Goal: Check status

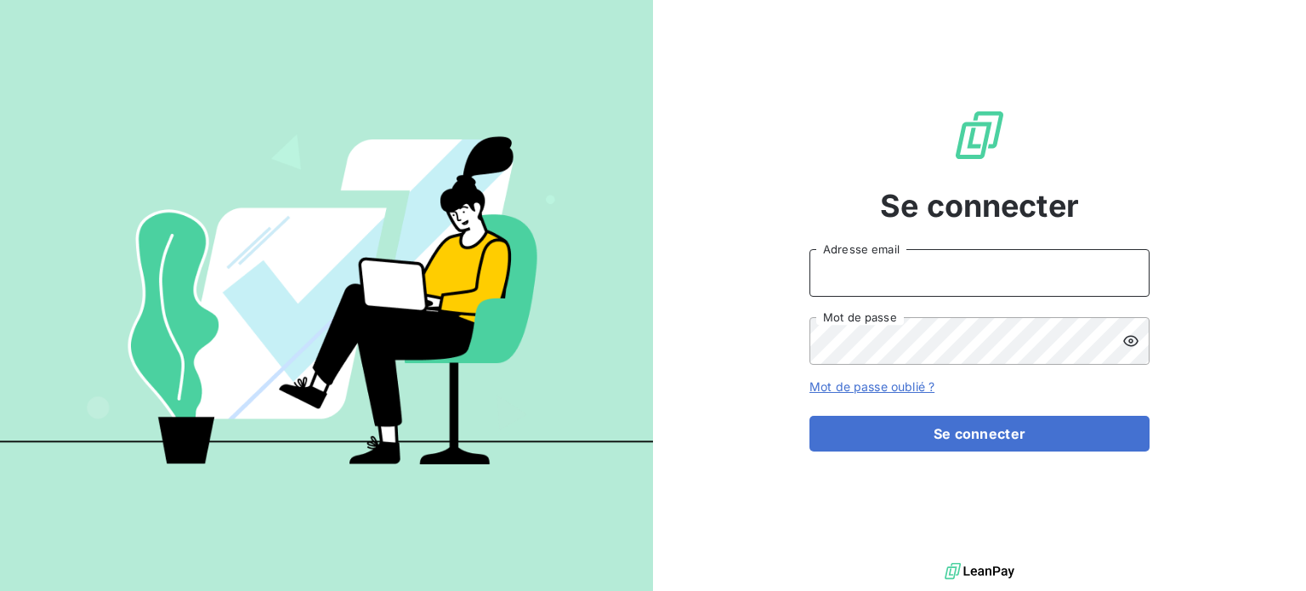
click at [993, 251] on input "Adresse email" at bounding box center [980, 273] width 340 height 48
click at [0, 590] on div at bounding box center [0, 591] width 0 height 0
click at [959, 286] on input "Adresse email" at bounding box center [980, 273] width 340 height 48
click at [0, 590] on div at bounding box center [0, 591] width 0 height 0
click at [962, 264] on input "Adresse email" at bounding box center [980, 273] width 340 height 48
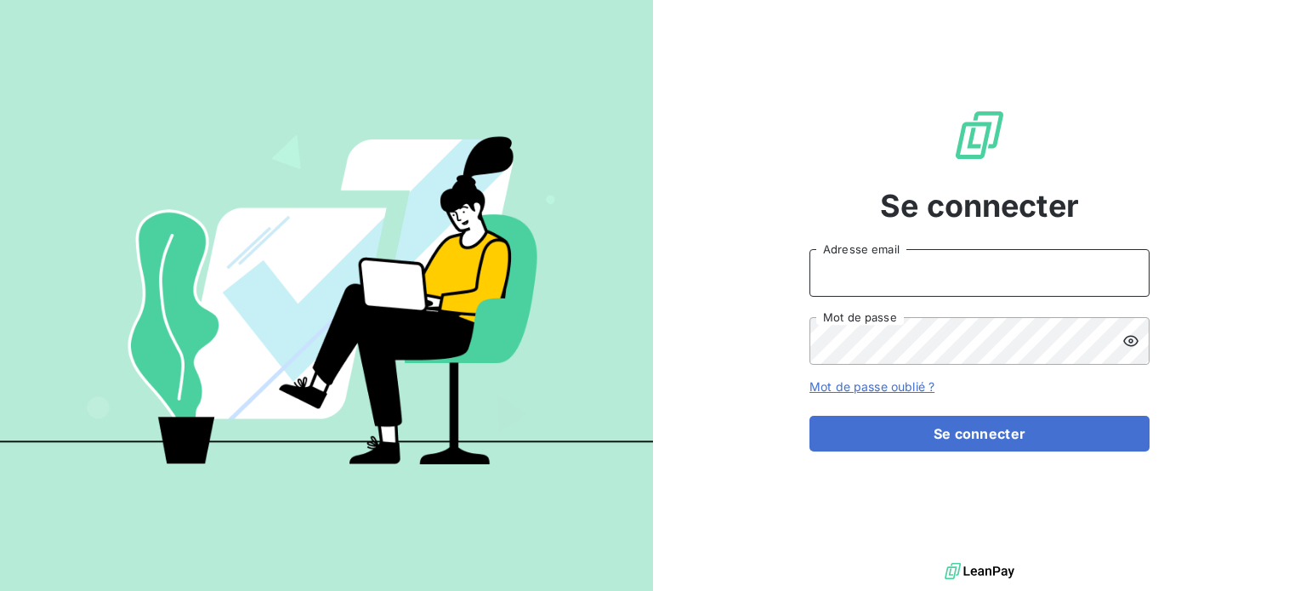
click at [884, 265] on input "Adresse email" at bounding box center [980, 273] width 340 height 48
type input "[EMAIL_ADDRESS][DOMAIN_NAME]"
click at [810, 416] on button "Se connecter" at bounding box center [980, 434] width 340 height 36
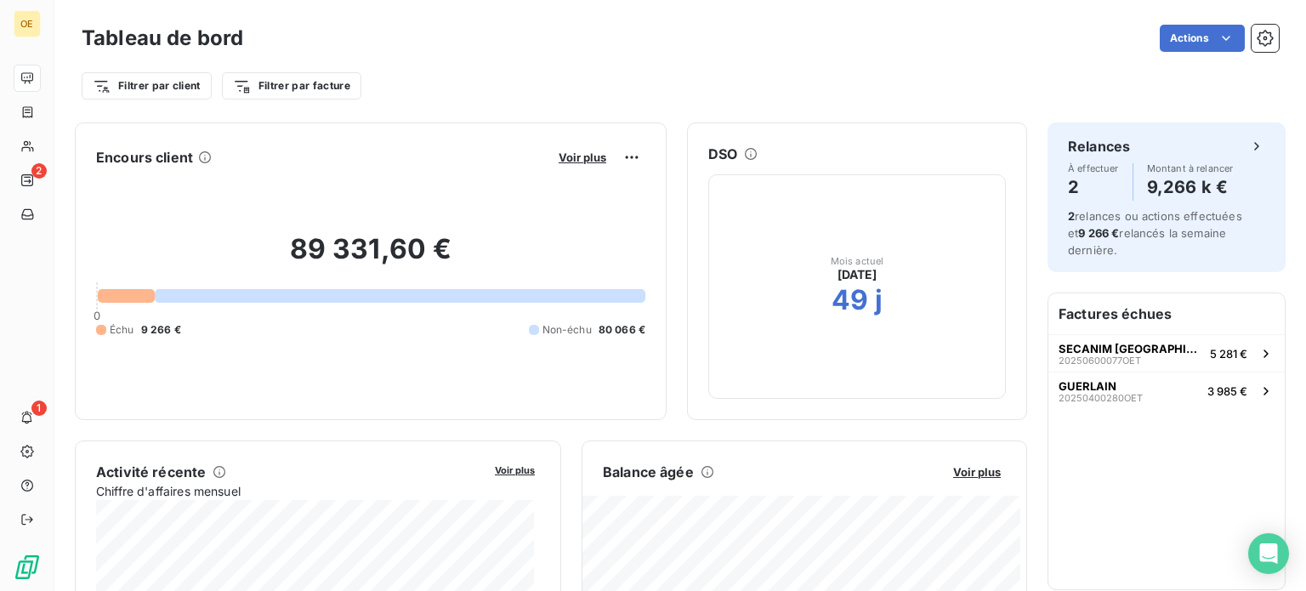
click at [0, 590] on div at bounding box center [0, 591] width 0 height 0
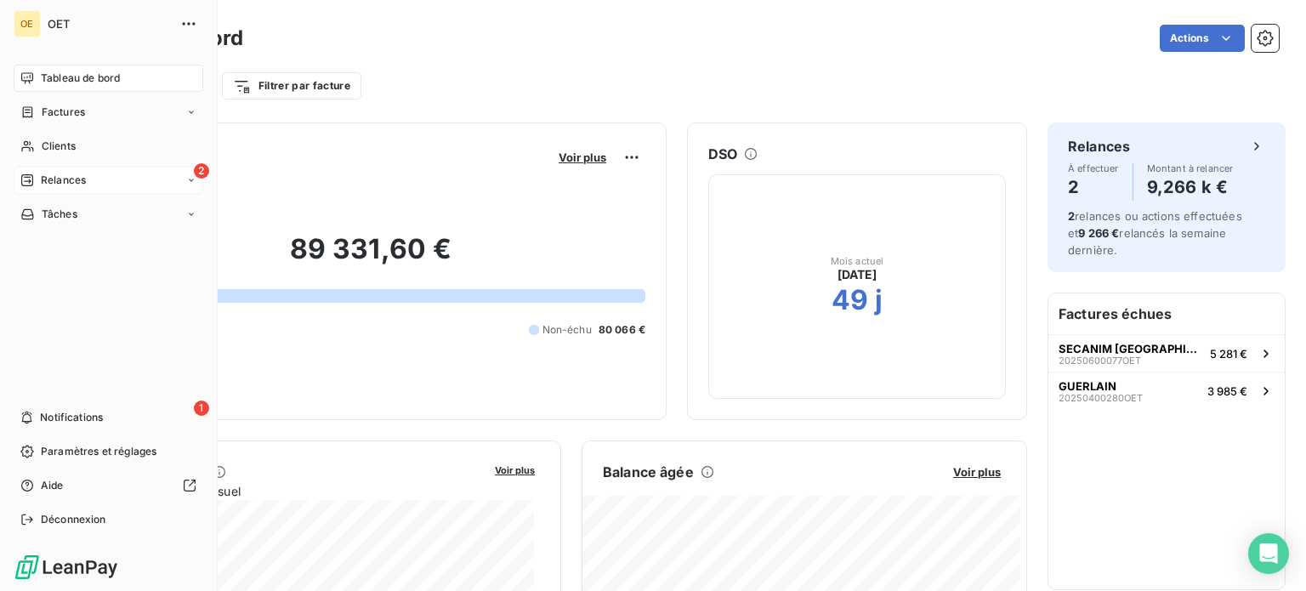
click at [69, 168] on div "2 Relances" at bounding box center [109, 180] width 190 height 27
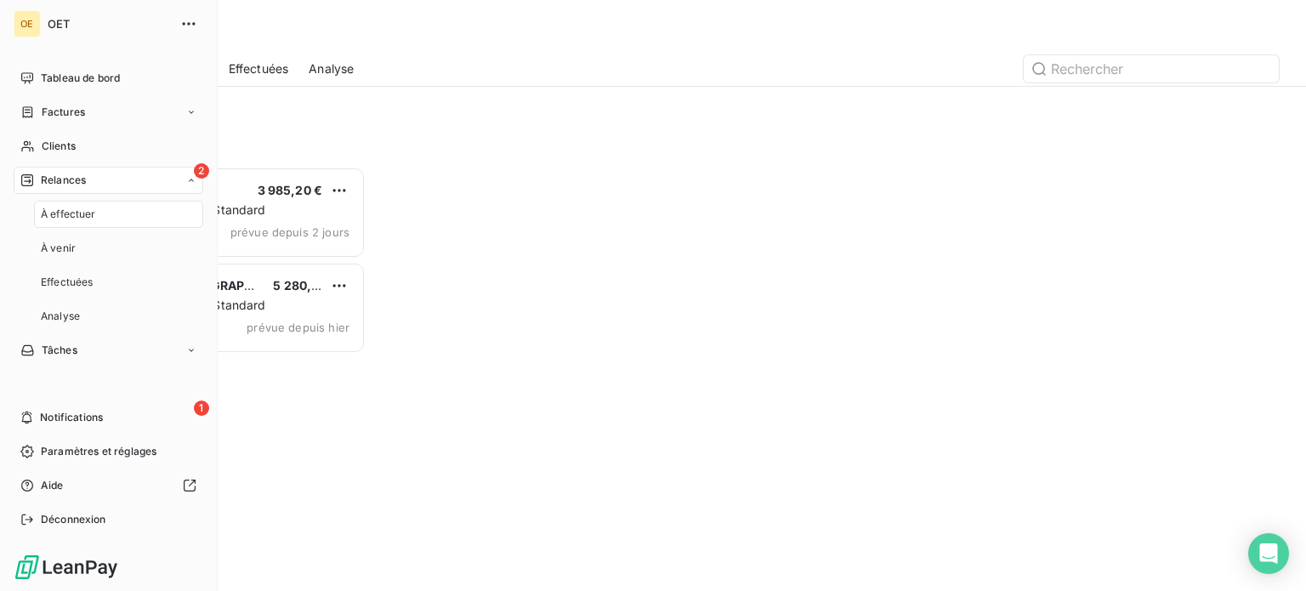
scroll to position [412, 270]
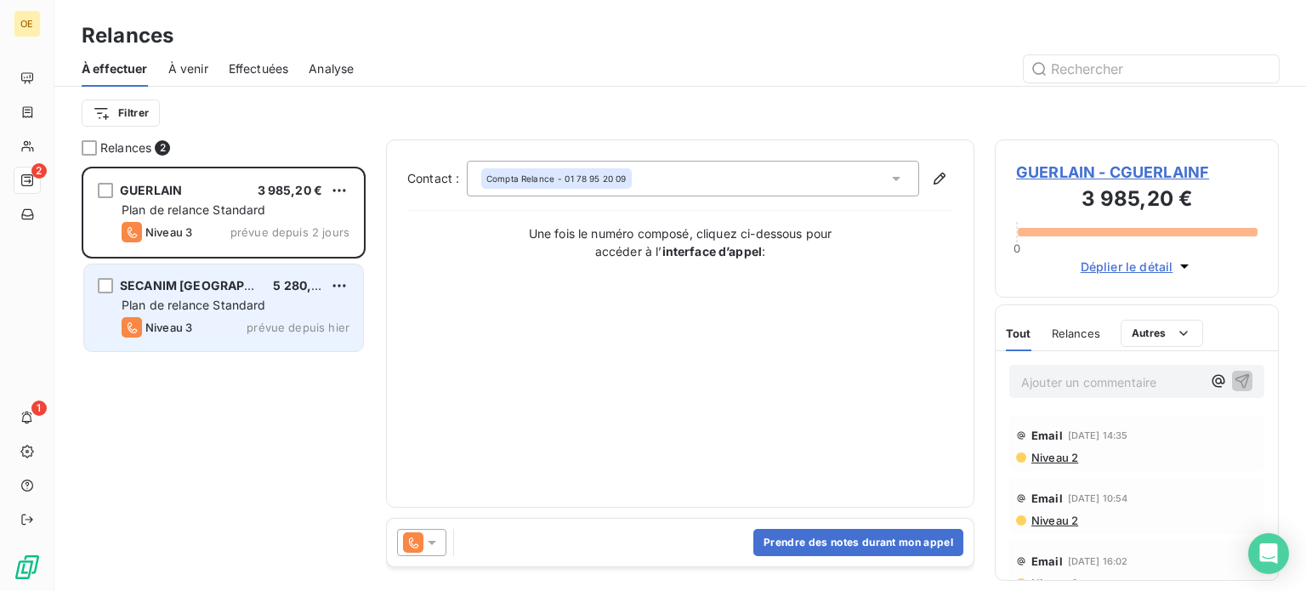
click at [193, 323] on div "Niveau 3 prévue depuis hier" at bounding box center [236, 327] width 228 height 20
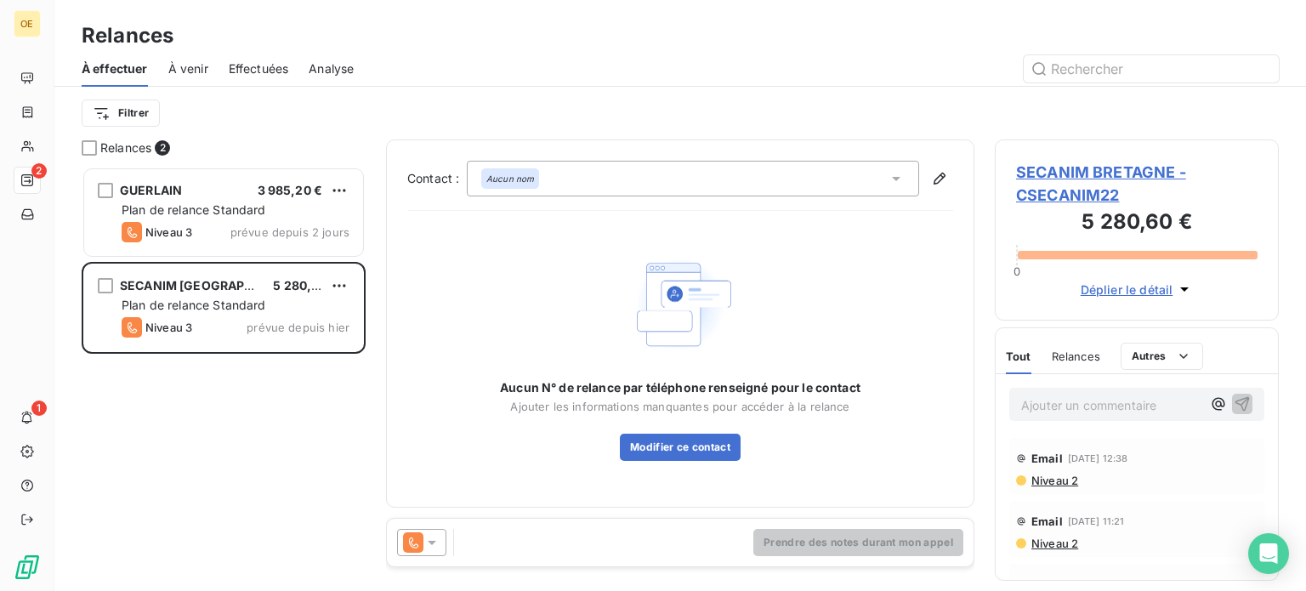
click at [1163, 288] on span "Déplier le détail" at bounding box center [1127, 290] width 93 height 18
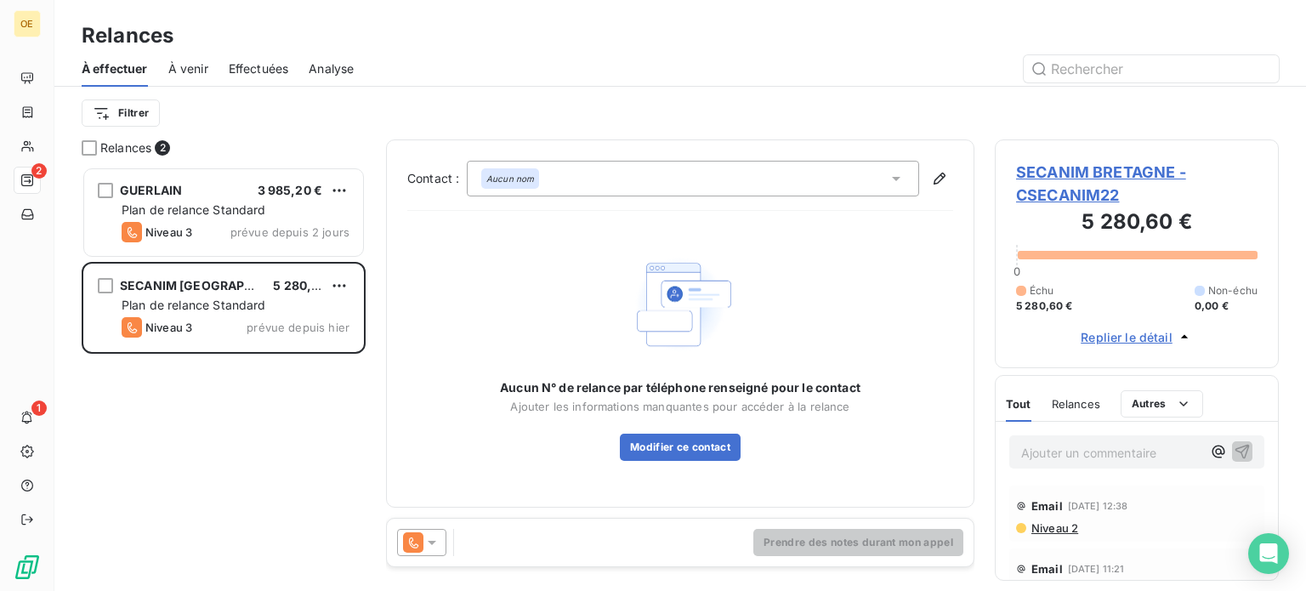
click at [343, 489] on div "GUERLAIN 3 985,20 € Plan de relance Standard Niveau 3 prévue depuis 2 jours SEC…" at bounding box center [224, 379] width 284 height 424
click at [298, 491] on div "GUERLAIN 3 985,20 € Plan de relance Standard Niveau 3 prévue depuis 2 jours SEC…" at bounding box center [224, 379] width 284 height 424
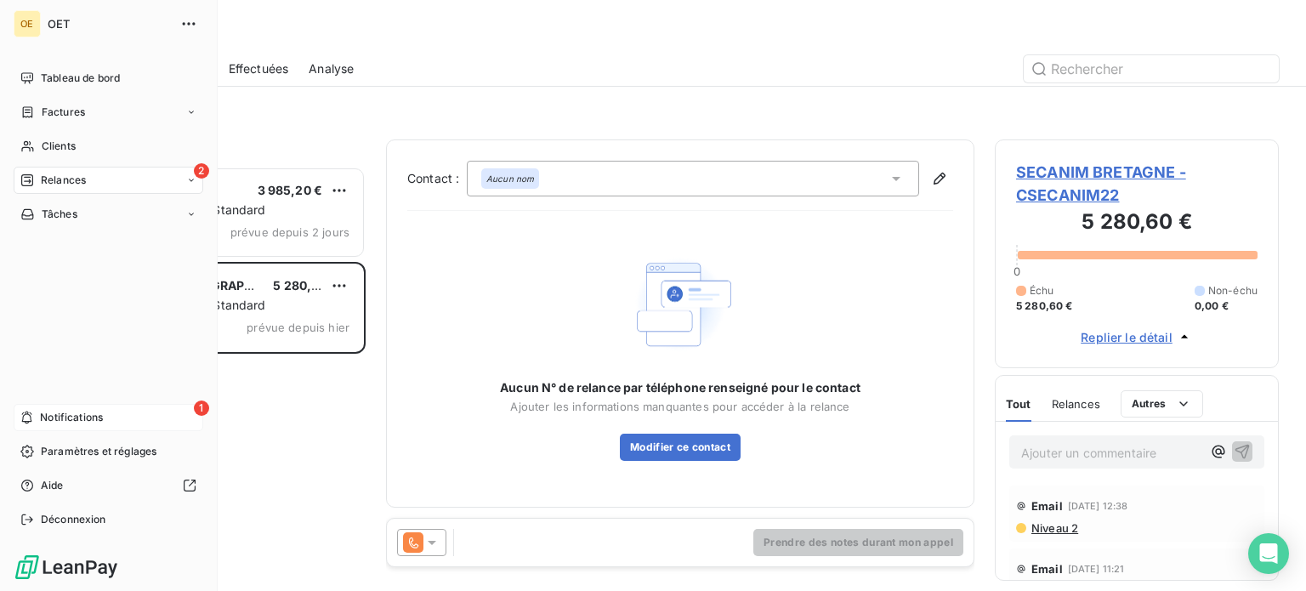
click at [37, 421] on div "1 Notifications" at bounding box center [109, 417] width 190 height 27
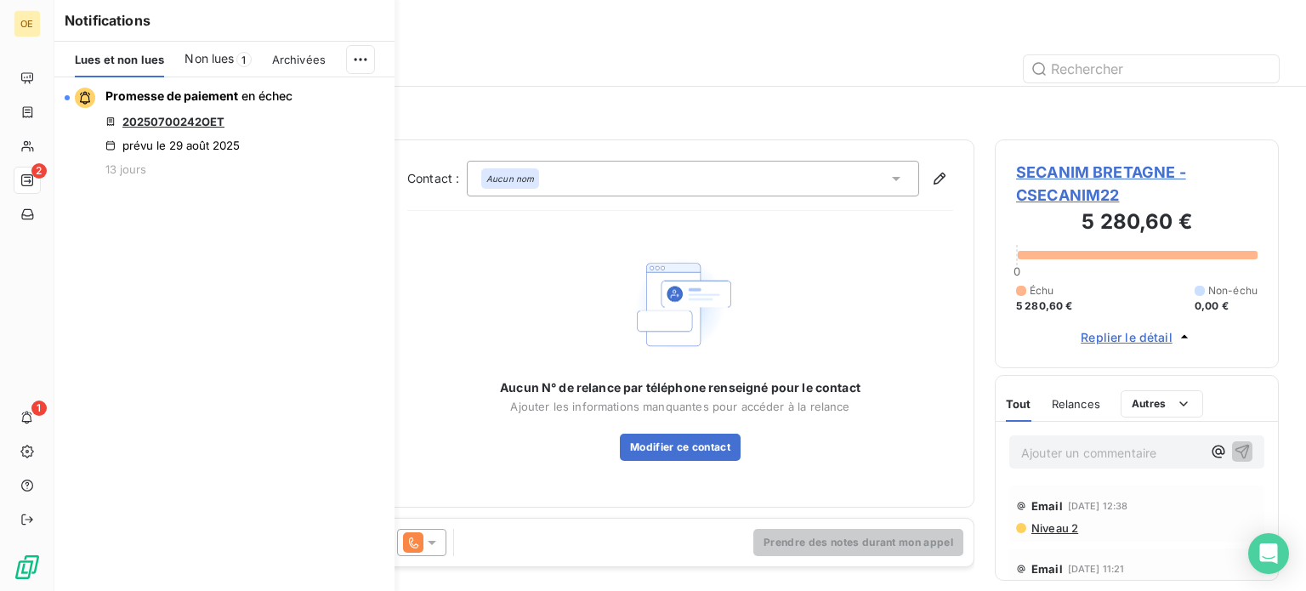
click at [560, 54] on div "À effectuer À venir Effectuées Analyse" at bounding box center [680, 69] width 1252 height 36
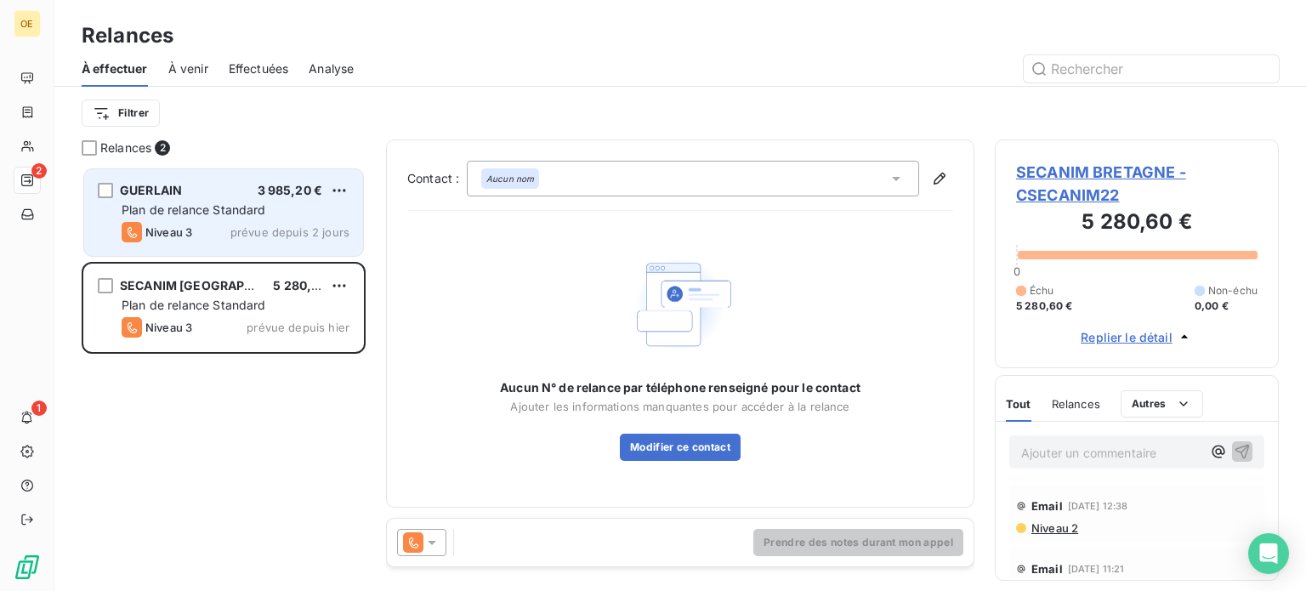
click at [241, 234] on span "prévue depuis 2 jours" at bounding box center [289, 232] width 119 height 14
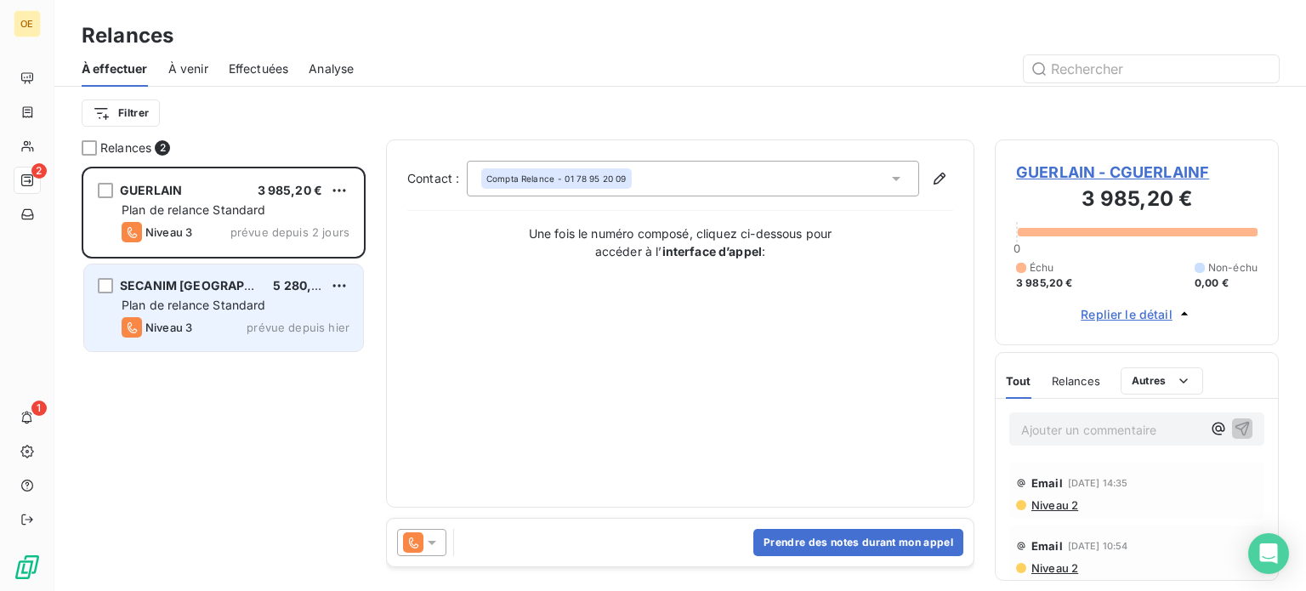
click at [310, 309] on div "Plan de relance Standard" at bounding box center [236, 305] width 228 height 17
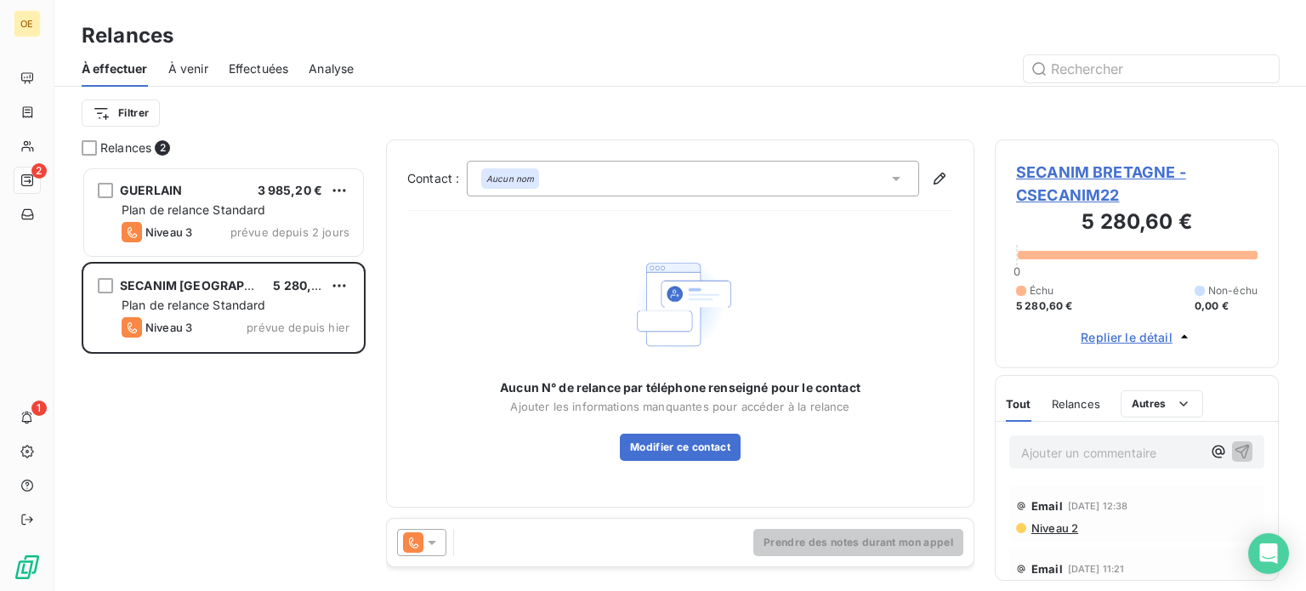
click at [1151, 336] on span "Replier le détail" at bounding box center [1127, 337] width 92 height 18
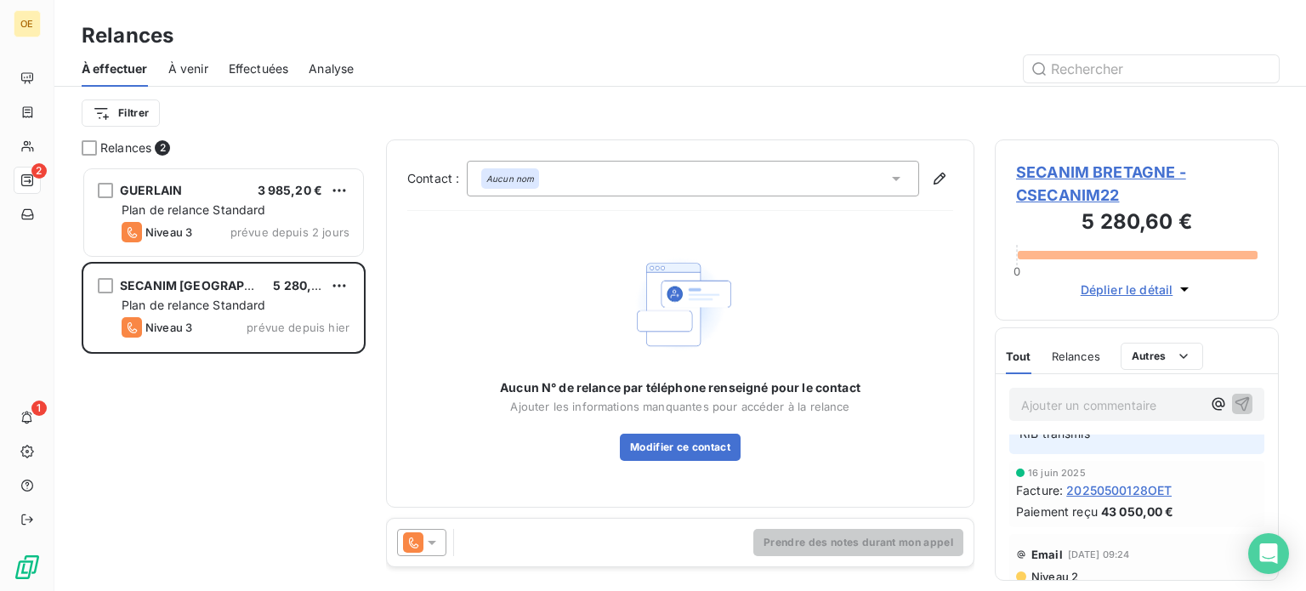
scroll to position [373, 0]
